Goal: Transaction & Acquisition: Purchase product/service

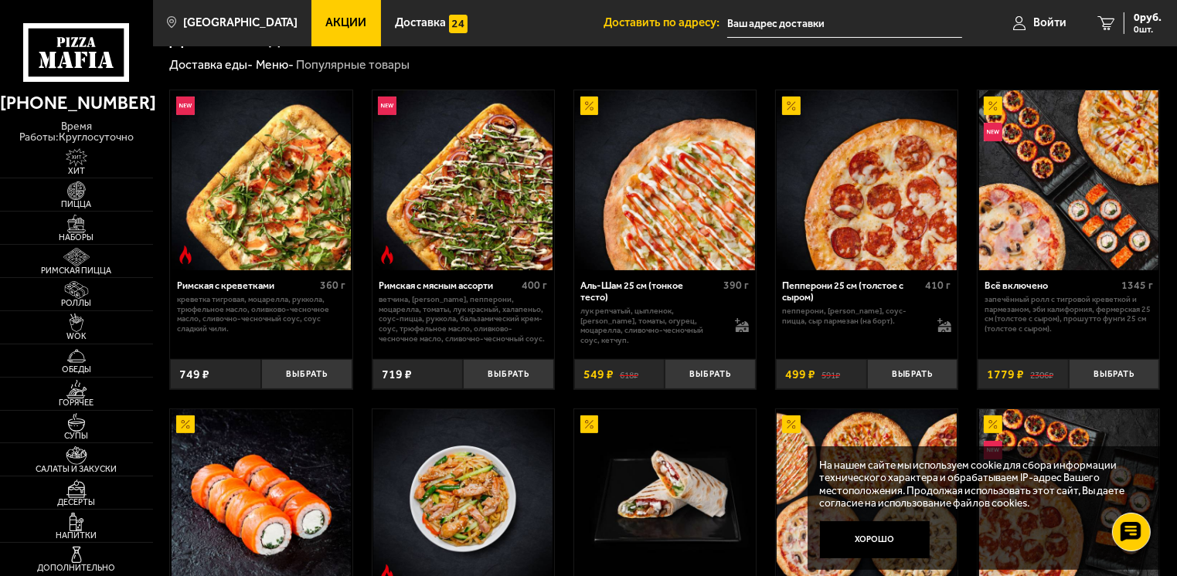
scroll to position [232, 0]
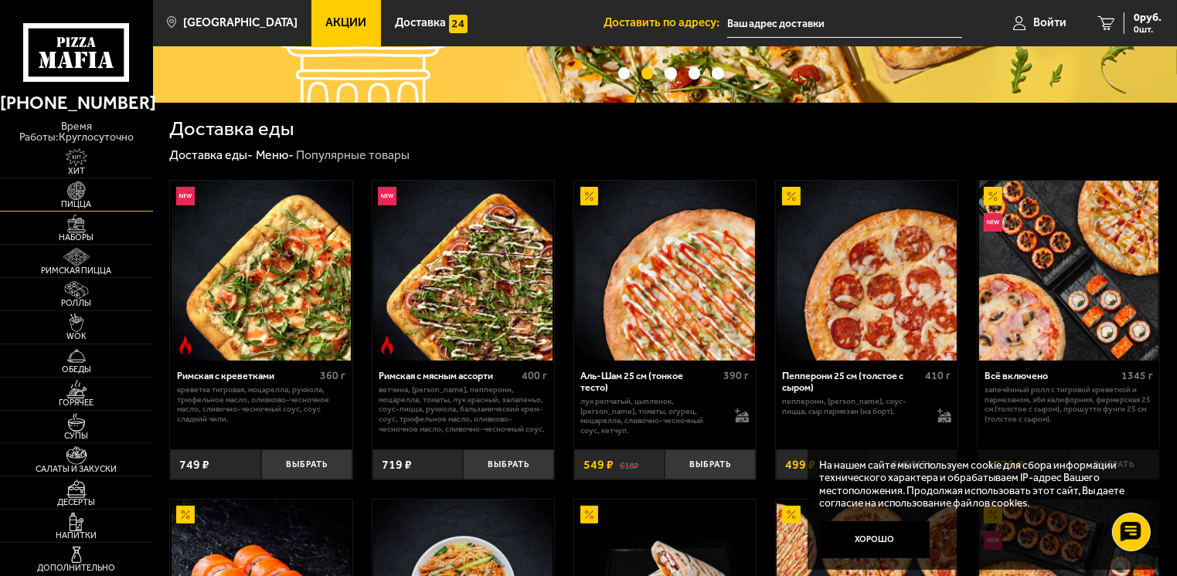
click at [77, 184] on img at bounding box center [76, 191] width 47 height 19
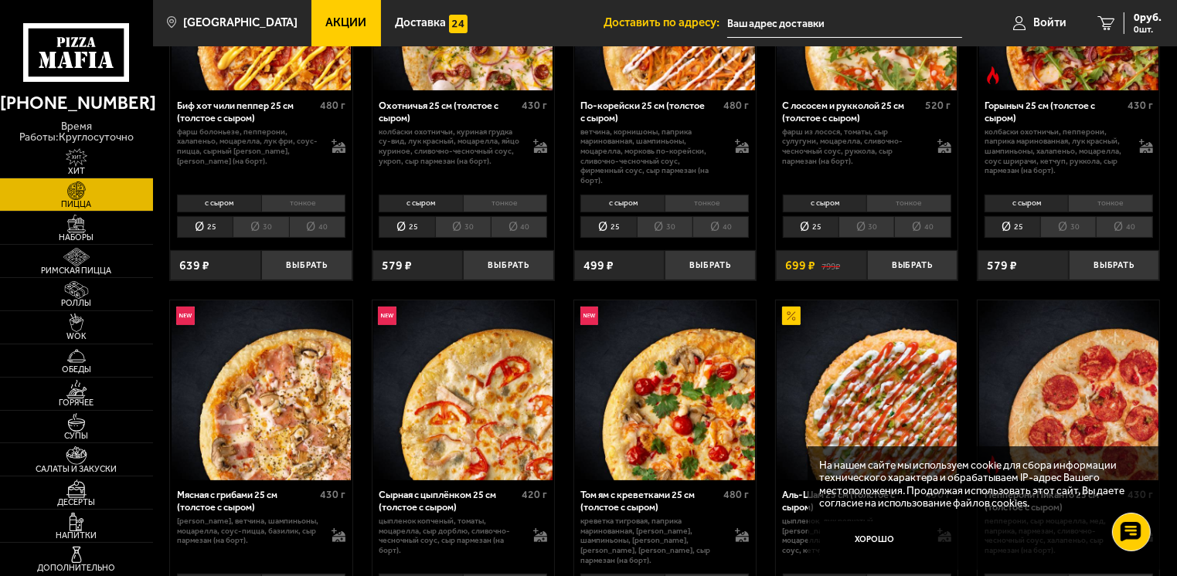
scroll to position [309, 0]
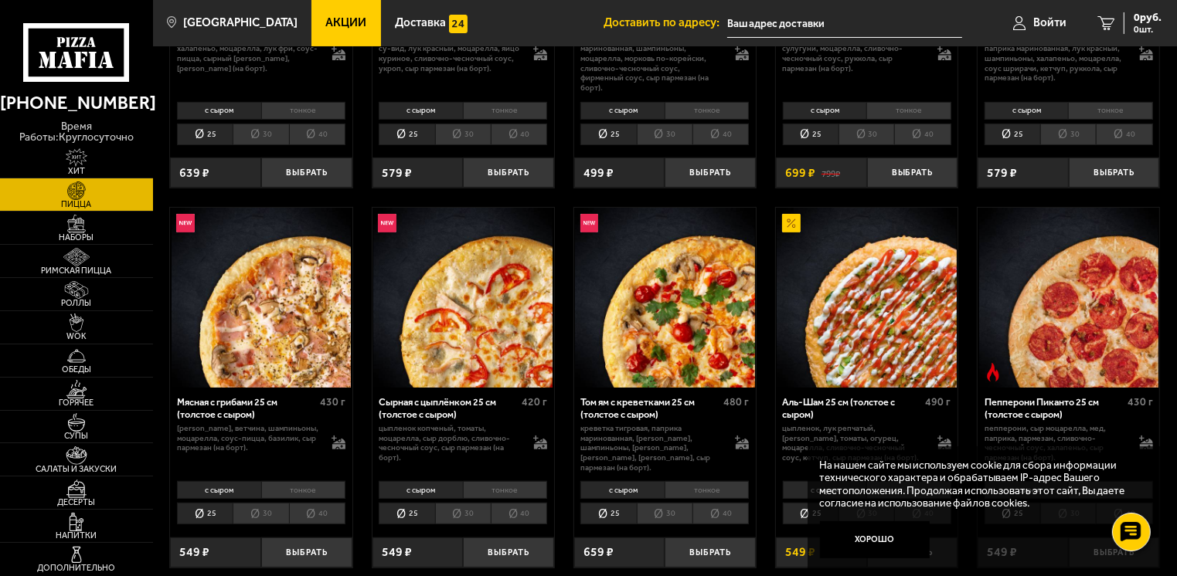
click at [269, 503] on li "30" at bounding box center [261, 514] width 56 height 22
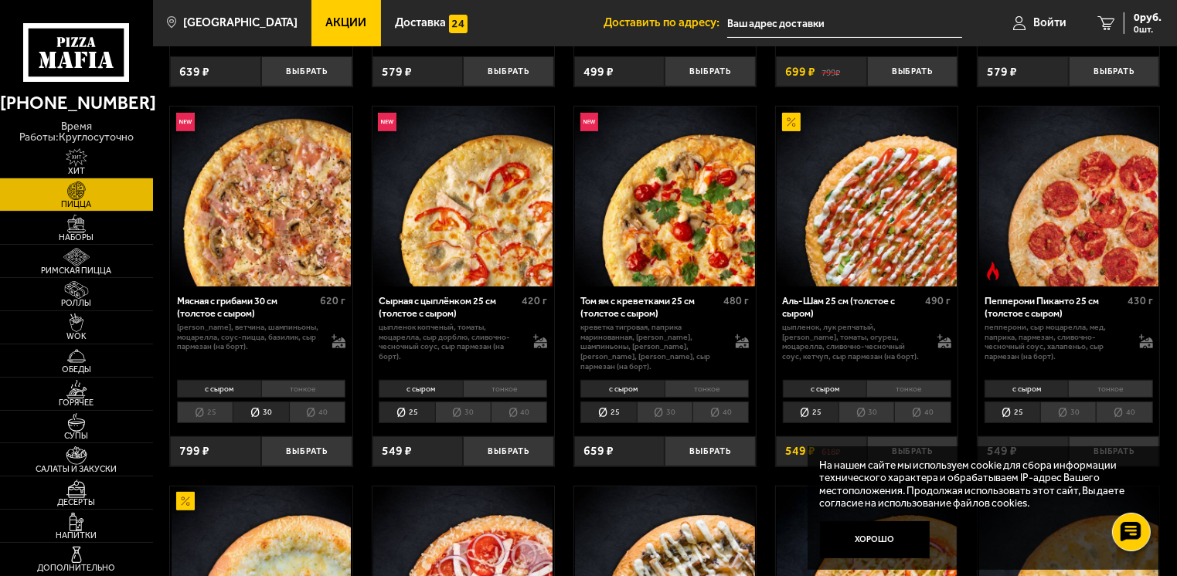
scroll to position [464, 0]
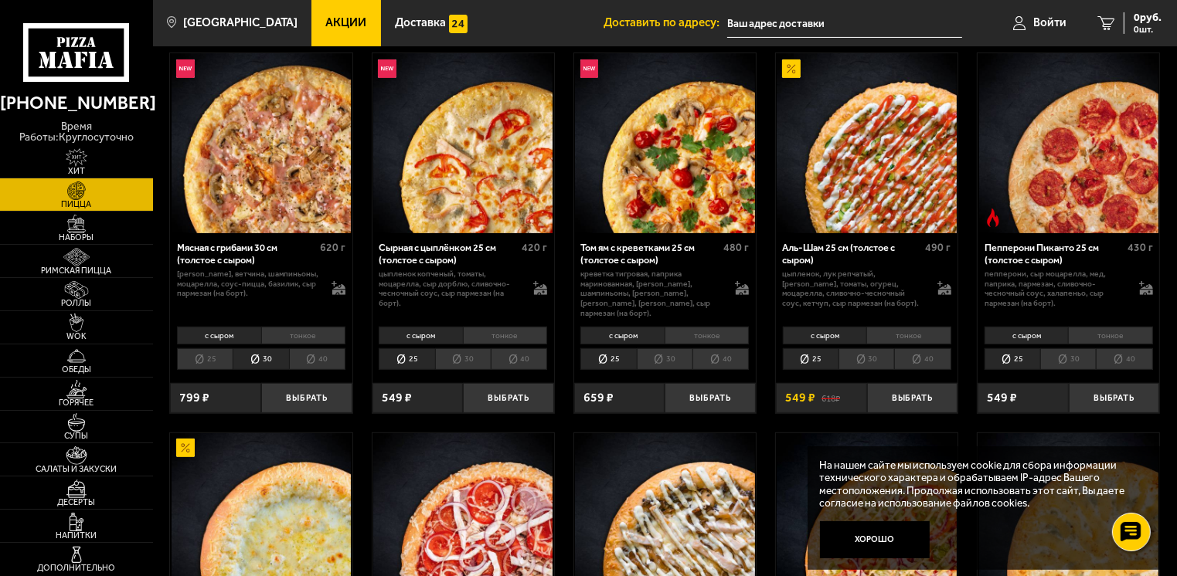
click at [876, 349] on li "30" at bounding box center [866, 359] width 56 height 22
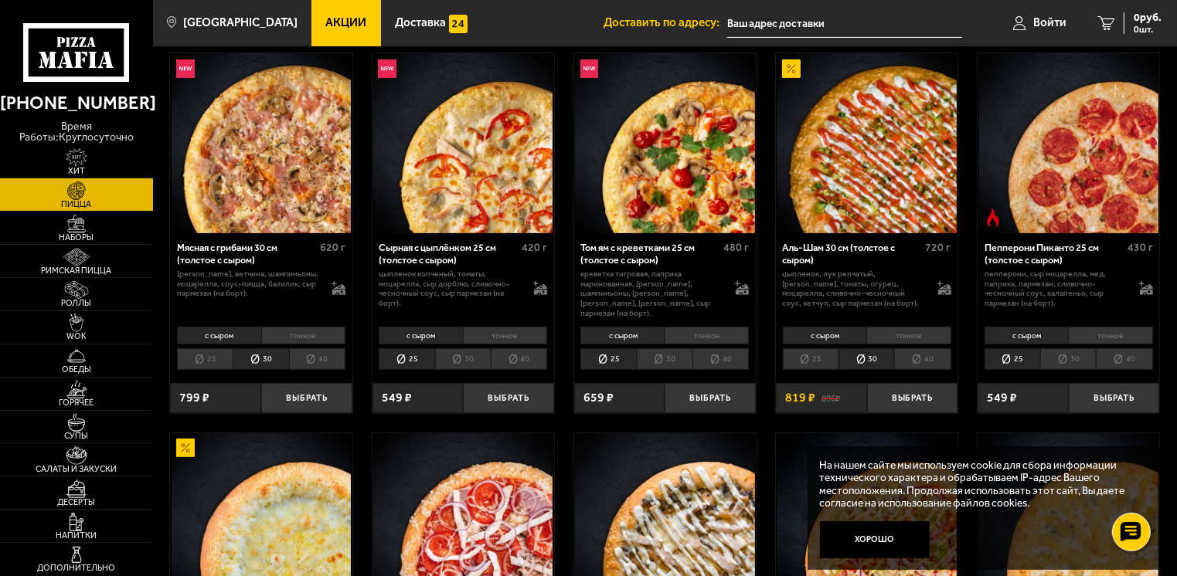
click at [906, 327] on li "тонкое" at bounding box center [908, 336] width 84 height 18
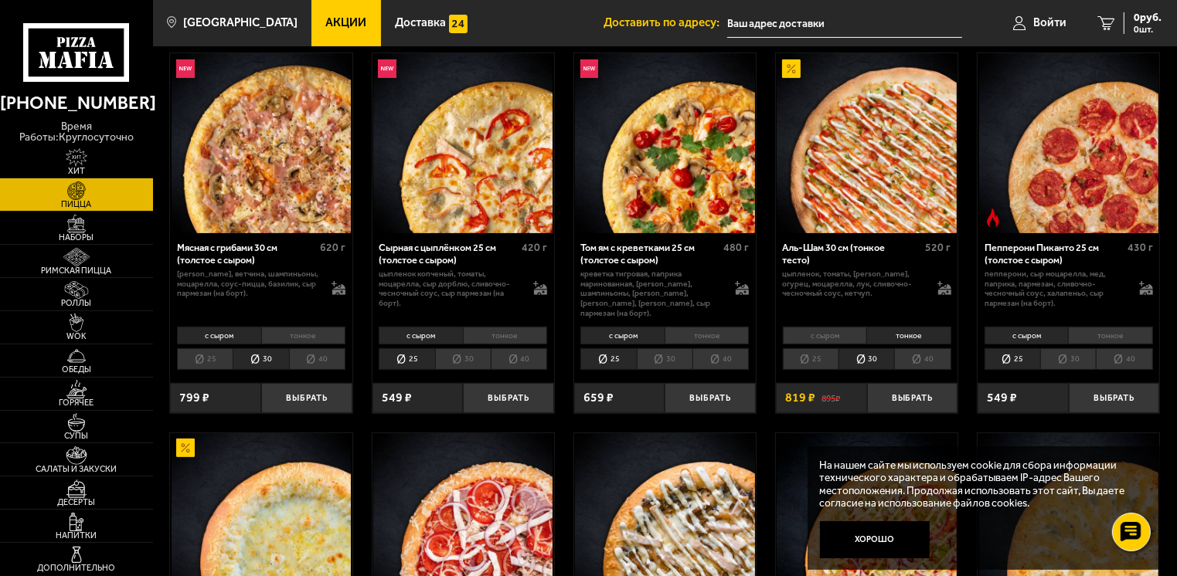
click at [906, 327] on li "тонкое" at bounding box center [908, 336] width 84 height 18
click at [812, 327] on li "с сыром" at bounding box center [824, 336] width 83 height 18
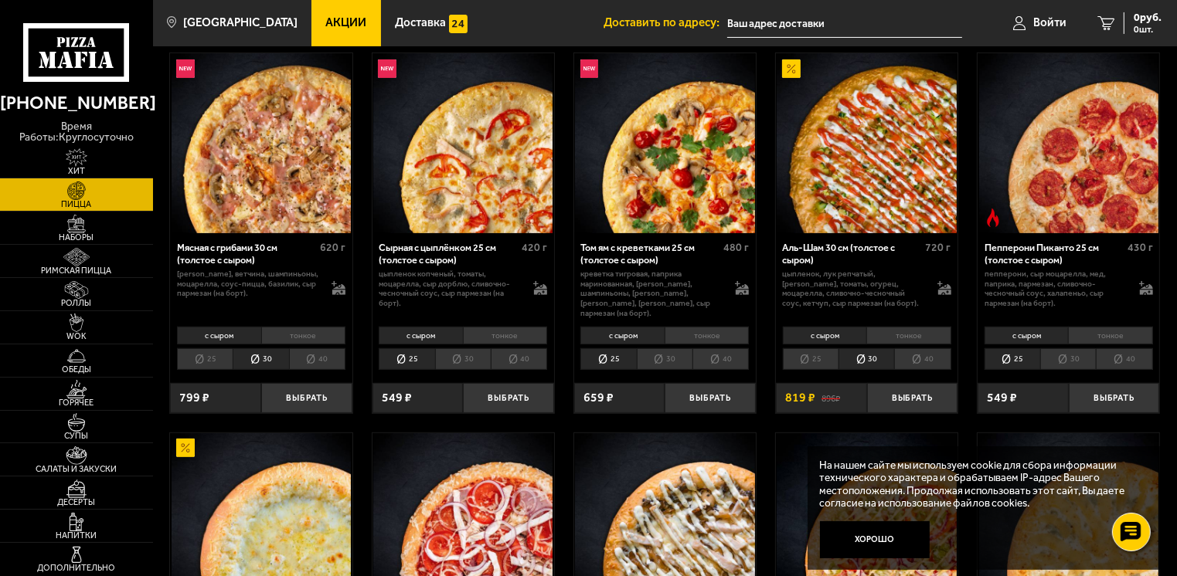
click at [890, 332] on li "тонкое" at bounding box center [908, 336] width 84 height 18
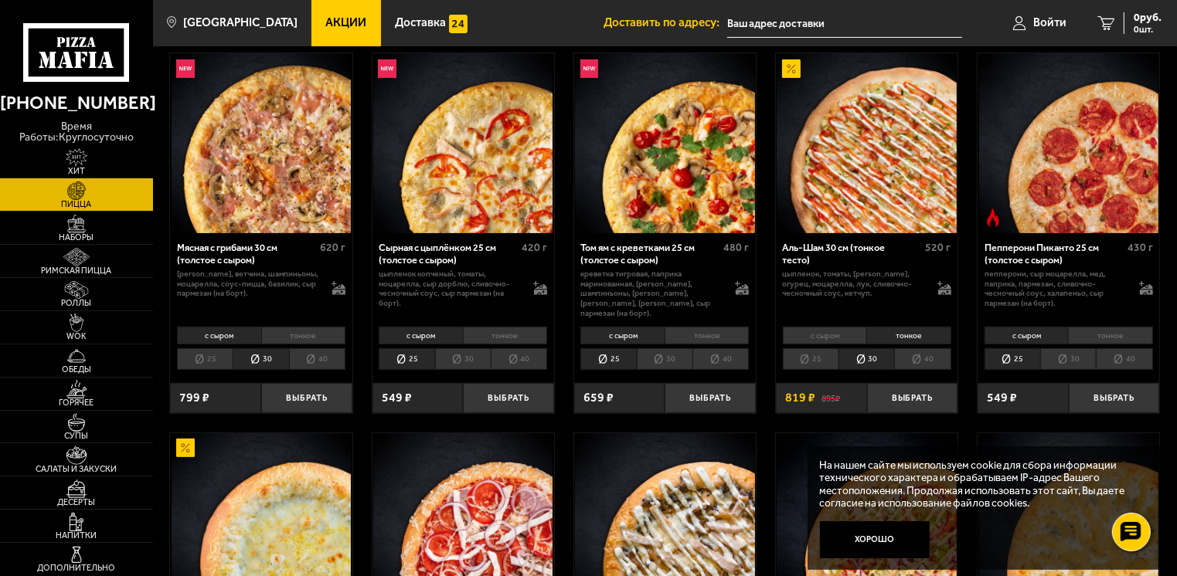
click at [890, 332] on li "тонкое" at bounding box center [908, 336] width 84 height 18
click at [287, 335] on li "тонкое" at bounding box center [303, 336] width 84 height 18
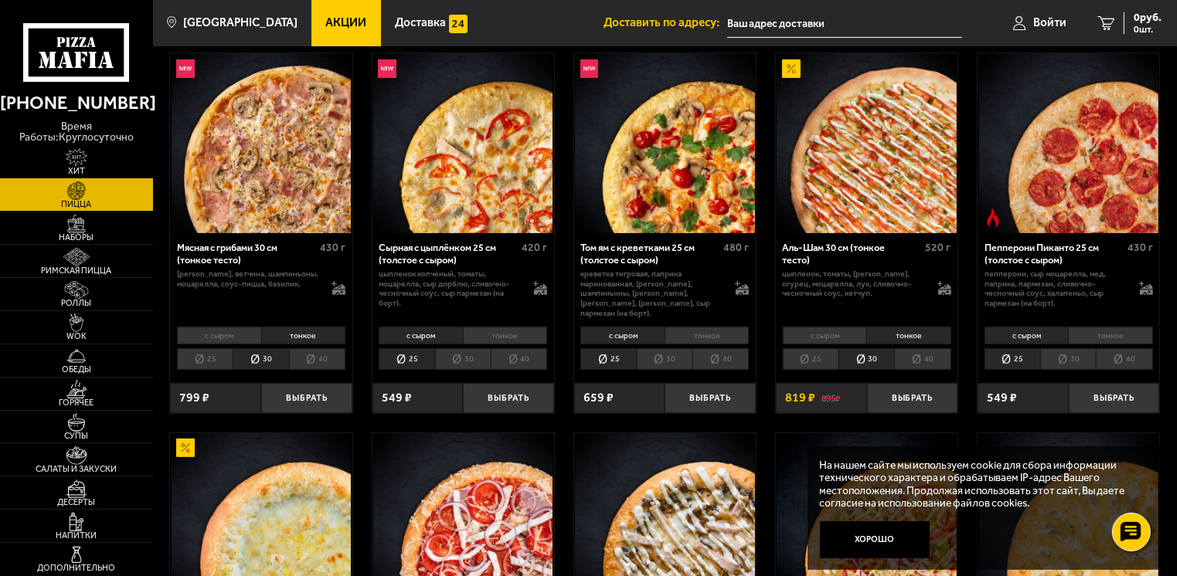
click at [314, 327] on li "тонкое" at bounding box center [303, 336] width 84 height 18
click at [315, 327] on li "тонкое" at bounding box center [303, 336] width 84 height 18
click at [199, 352] on li "25" at bounding box center [205, 359] width 56 height 22
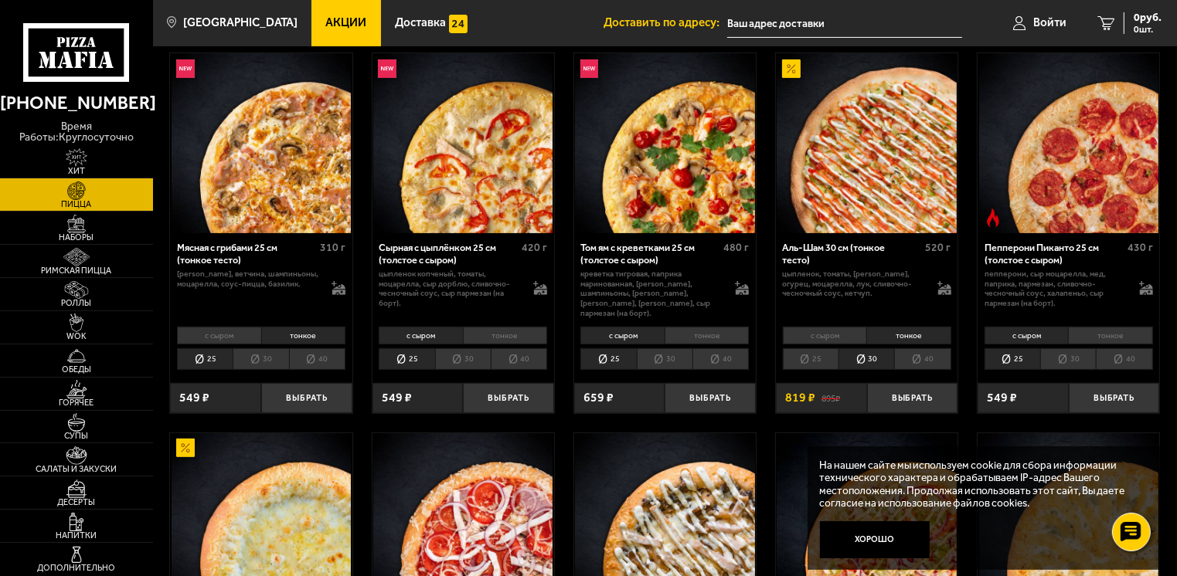
click at [267, 329] on li "тонкое" at bounding box center [303, 336] width 84 height 18
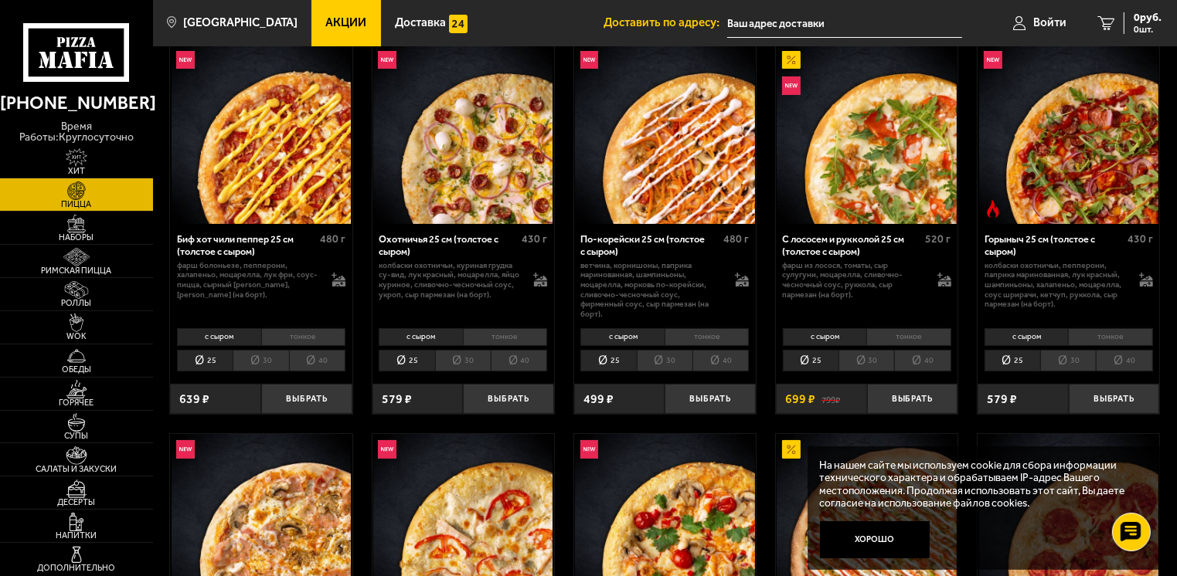
scroll to position [0, 0]
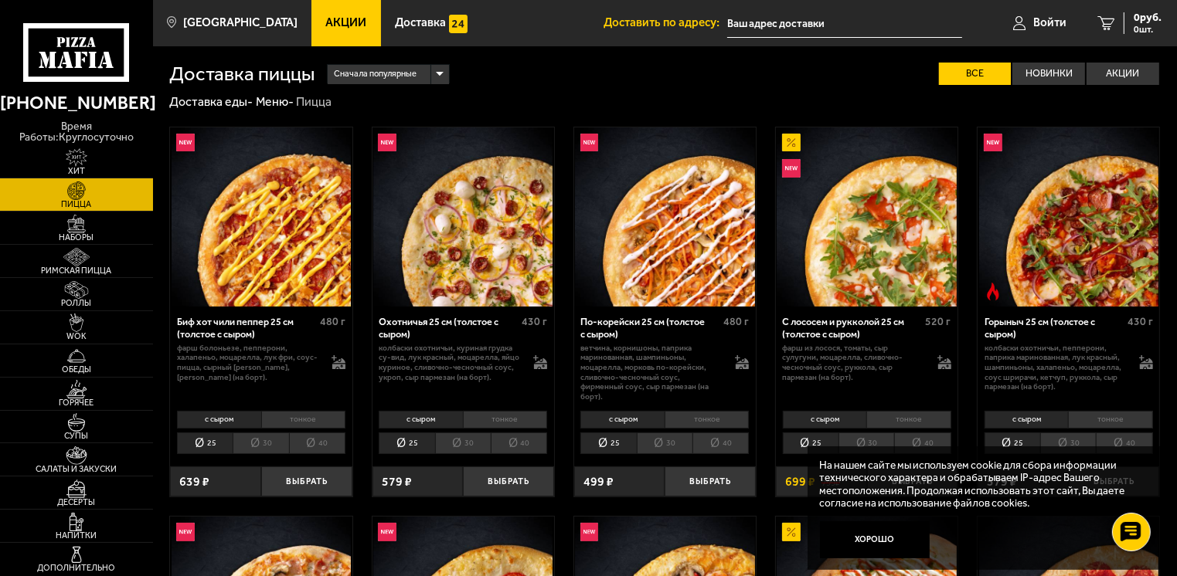
click at [439, 73] on div "Сначала популярные" at bounding box center [388, 74] width 121 height 19
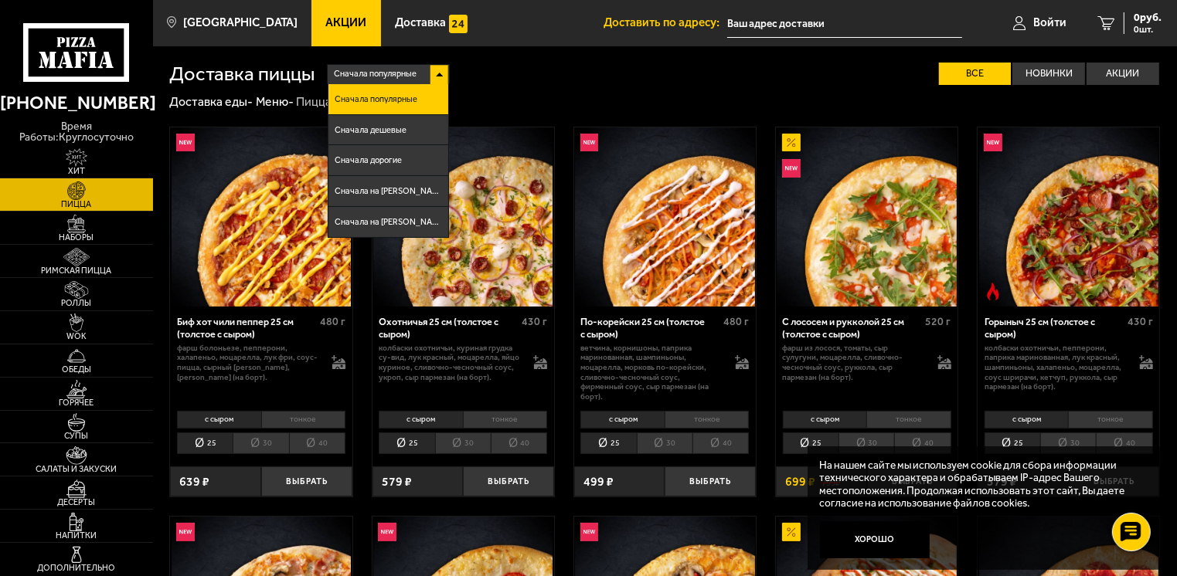
click at [369, 105] on li "Сначала популярные" at bounding box center [388, 99] width 120 height 31
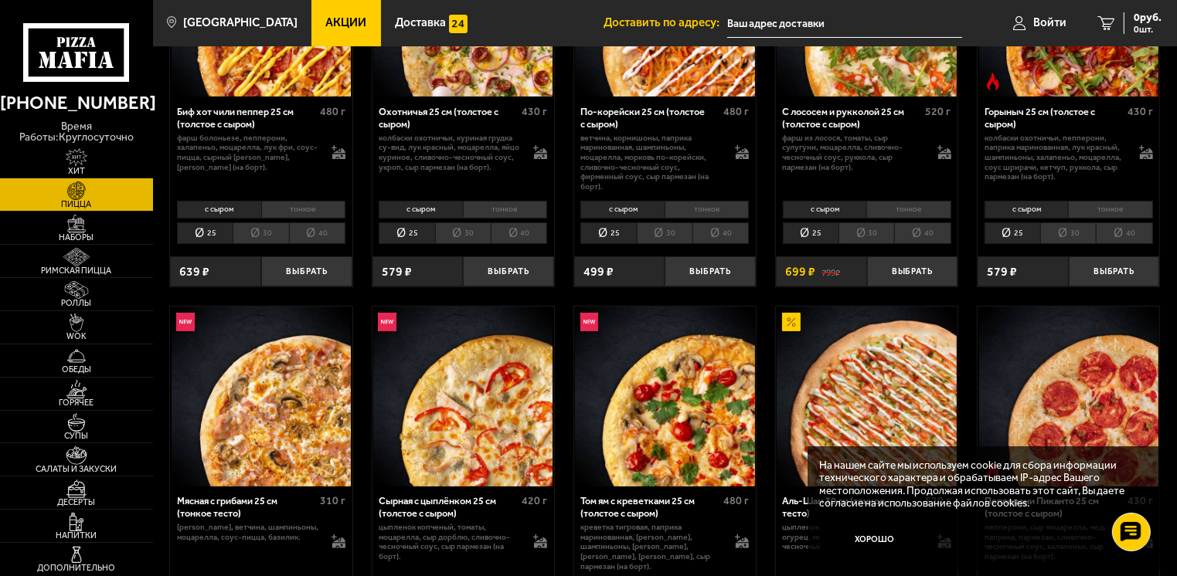
scroll to position [309, 0]
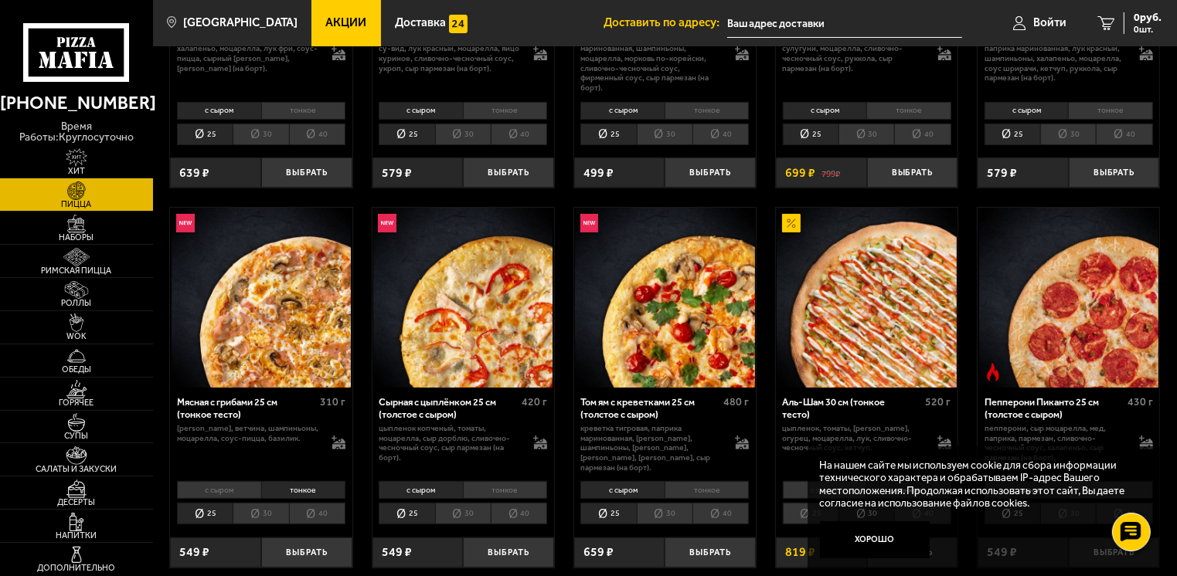
click at [210, 481] on li "с сыром" at bounding box center [218, 490] width 83 height 18
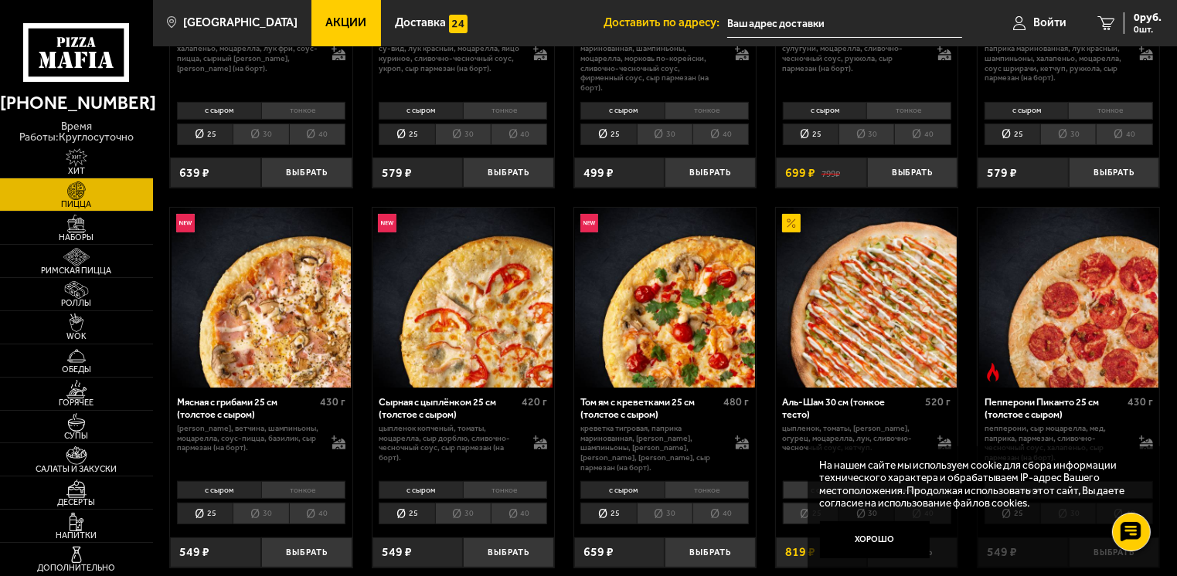
click at [313, 481] on li "тонкое" at bounding box center [303, 490] width 84 height 18
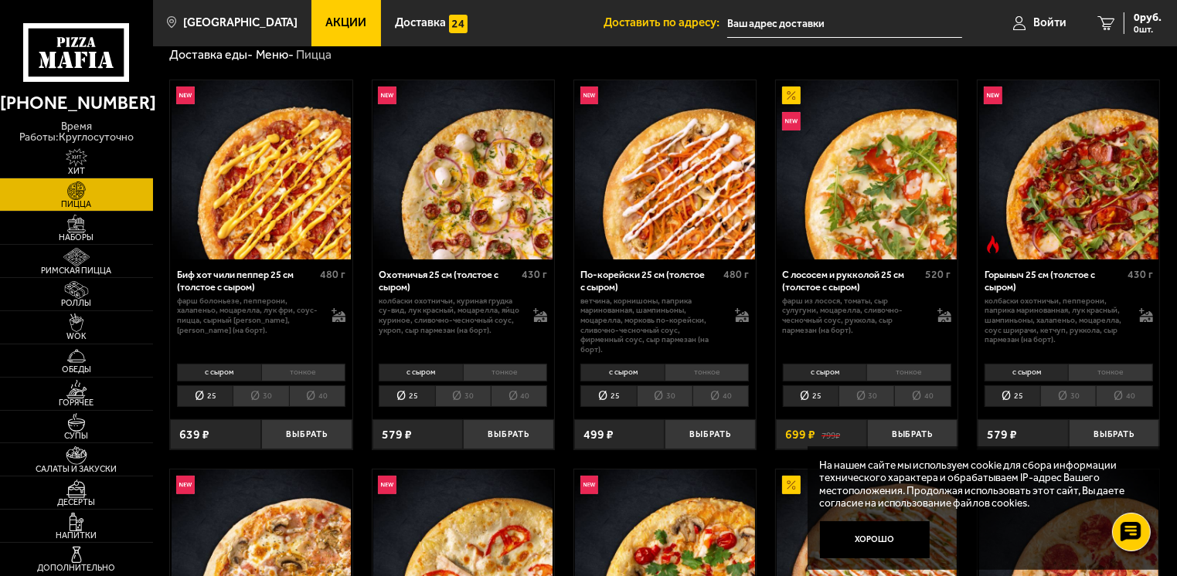
scroll to position [0, 0]
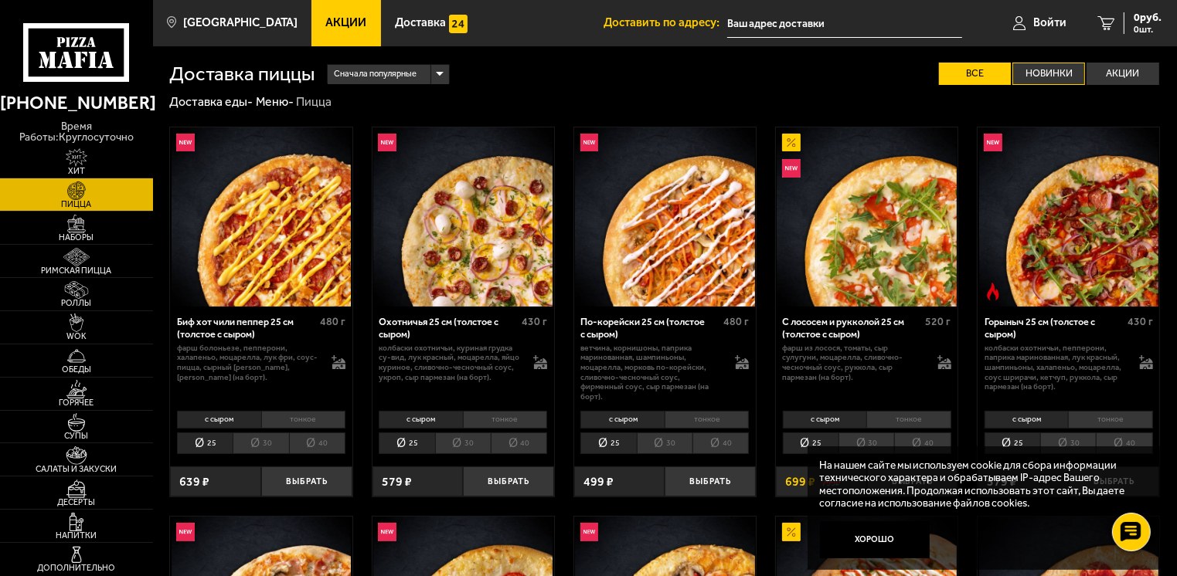
click at [1037, 76] on label "Новинки" at bounding box center [1048, 74] width 73 height 22
click at [0, 0] on input "Новинки" at bounding box center [0, 0] width 0 height 0
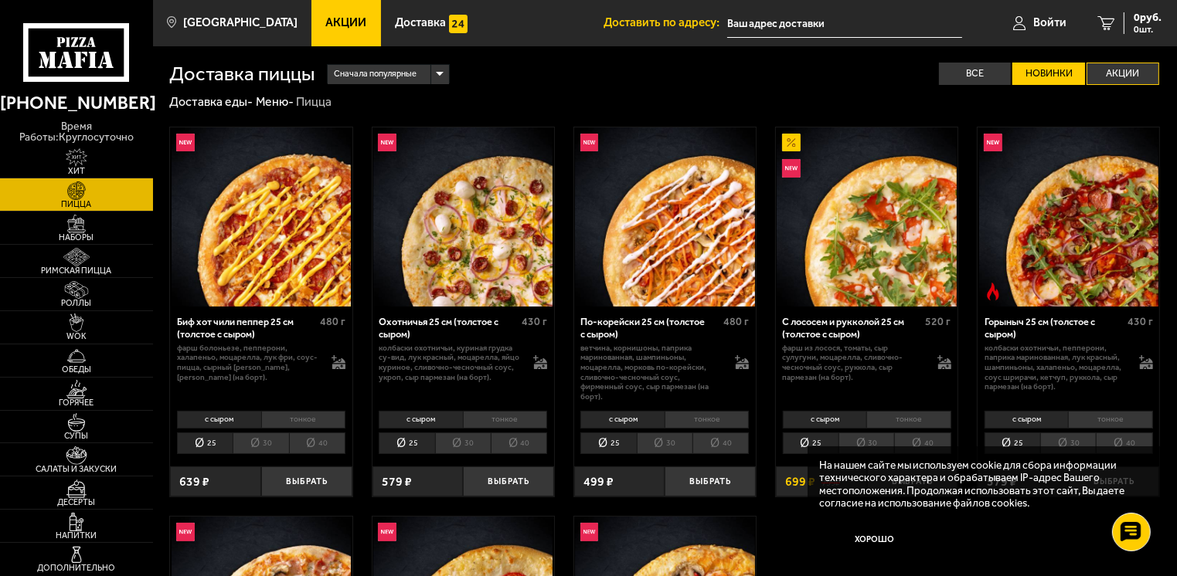
click at [1130, 63] on label "Акции" at bounding box center [1122, 74] width 73 height 22
click at [0, 0] on input "Акции" at bounding box center [0, 0] width 0 height 0
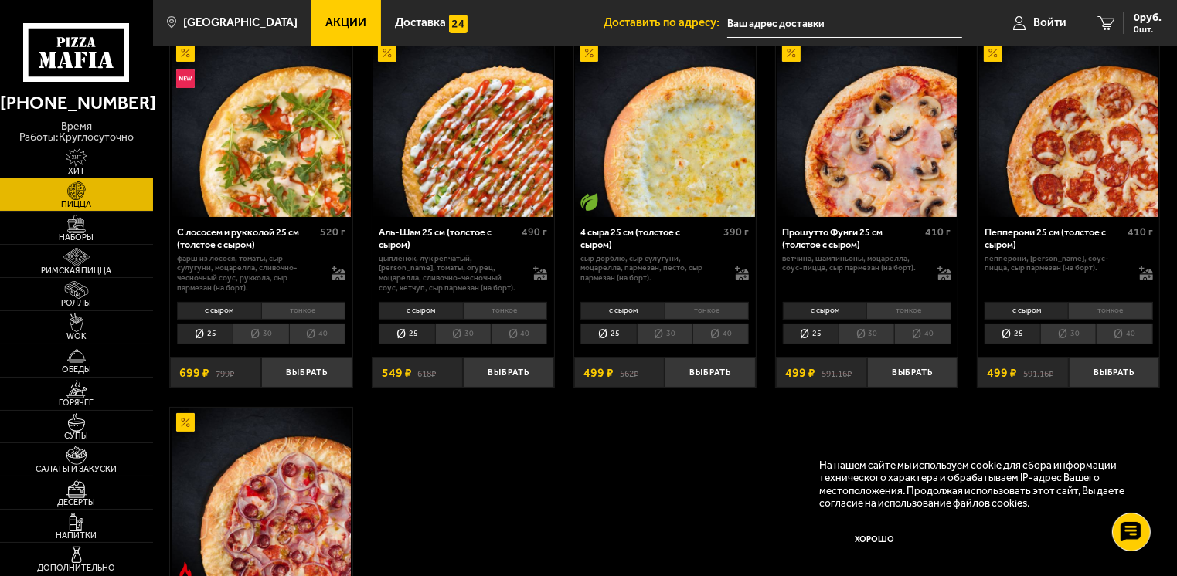
scroll to position [232, 0]
